Goal: Task Accomplishment & Management: Use online tool/utility

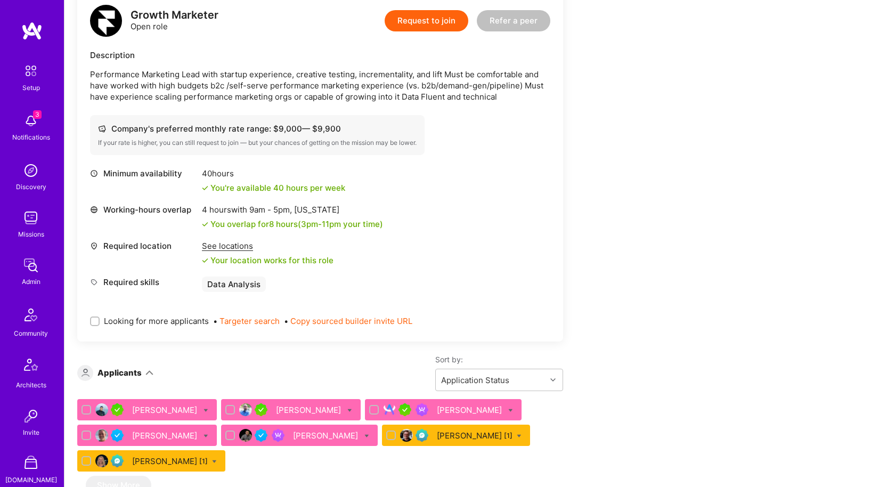
scroll to position [310, 0]
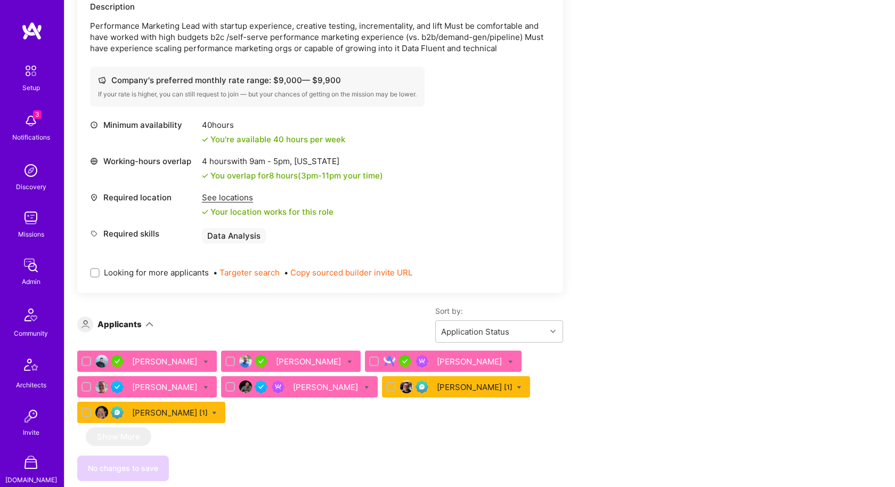
click at [255, 265] on div "Looking for more applicants • Targeter search • Copy sourced builder invite URL" at bounding box center [320, 272] width 460 height 37
click at [247, 272] on button "Targeter search" at bounding box center [249, 272] width 60 height 11
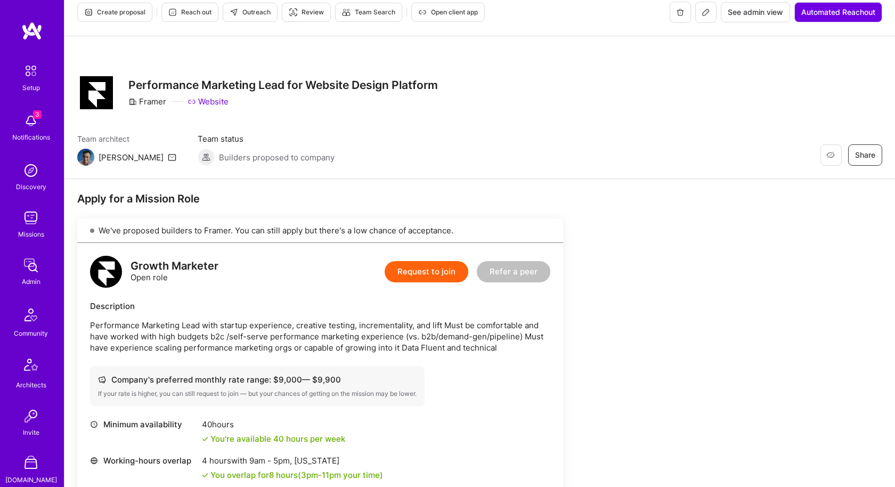
scroll to position [0, 0]
